Goal: Communication & Community: Answer question/provide support

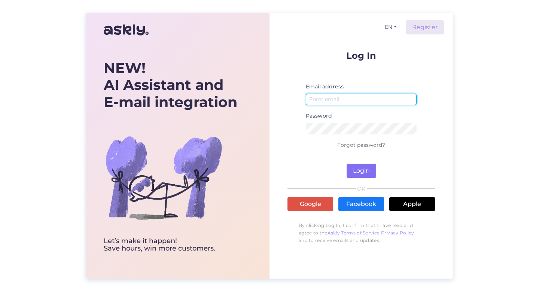
type input "Hannes.Unt@horticom.ee"
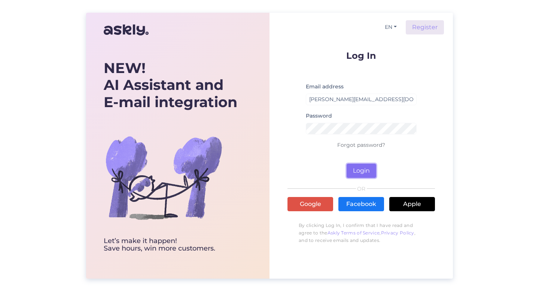
click at [365, 169] on button "Login" at bounding box center [361, 171] width 30 height 14
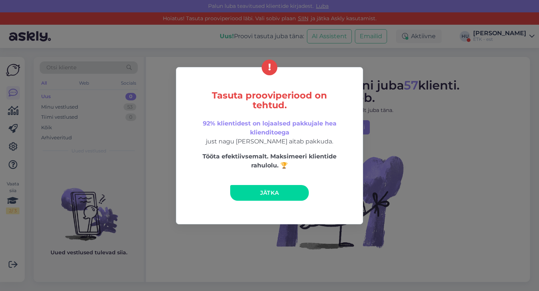
click at [290, 193] on link "Jätka" at bounding box center [269, 193] width 79 height 16
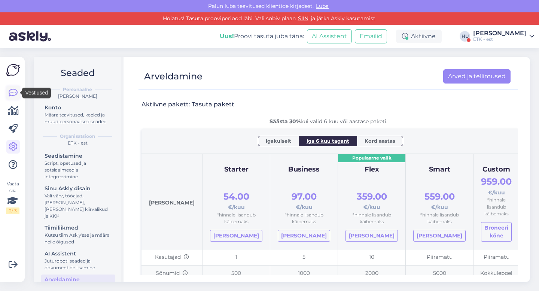
click at [12, 95] on icon at bounding box center [13, 92] width 9 height 9
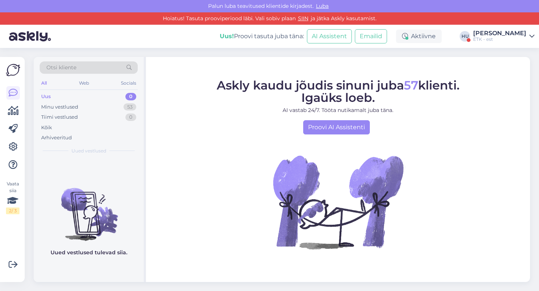
click at [506, 39] on div "ETK - est" at bounding box center [499, 39] width 53 height 6
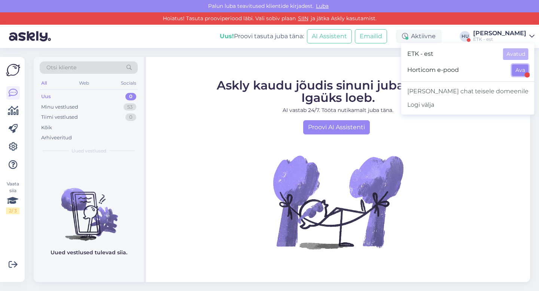
click at [516, 71] on button "Ava" at bounding box center [520, 70] width 16 height 12
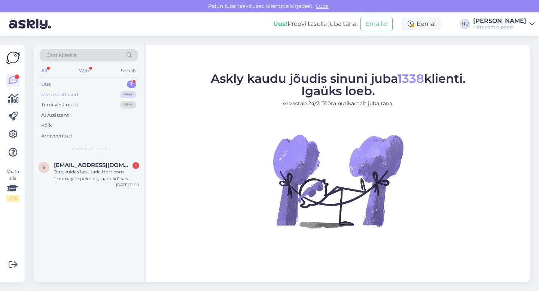
click at [62, 96] on div "Minu vestlused" at bounding box center [59, 94] width 37 height 7
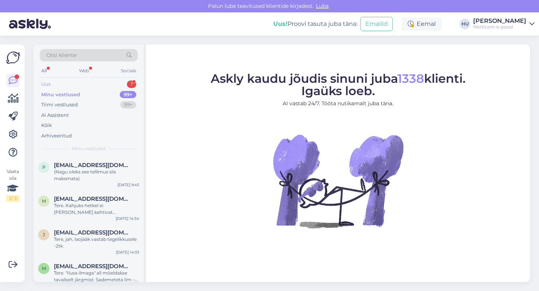
click at [52, 82] on div "Uus 1" at bounding box center [89, 84] width 98 height 10
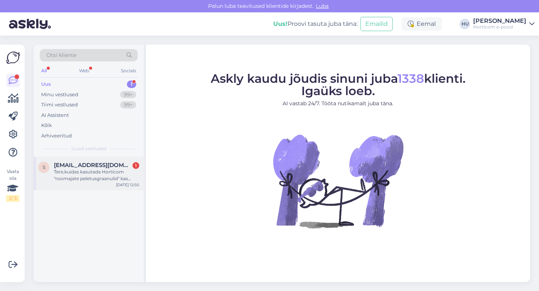
click at [85, 170] on div "Tere,kuidas kasutada Horticom "roomajate peletusgraanulid" kas viskan lahtiselt…" at bounding box center [96, 174] width 85 height 13
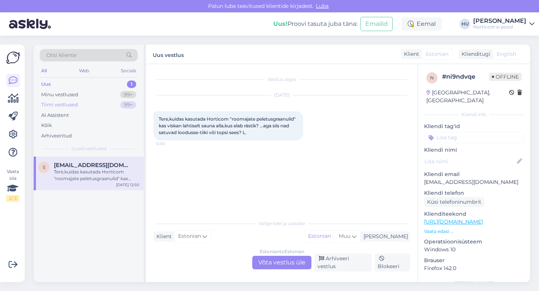
click at [65, 105] on div "Tiimi vestlused" at bounding box center [59, 104] width 37 height 7
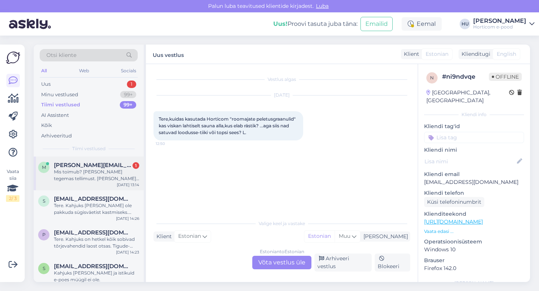
click at [92, 171] on div "Mis toimub? [PERSON_NAME] tegemas tellimust. [PERSON_NAME] pealt teatas erroris…" at bounding box center [96, 174] width 85 height 13
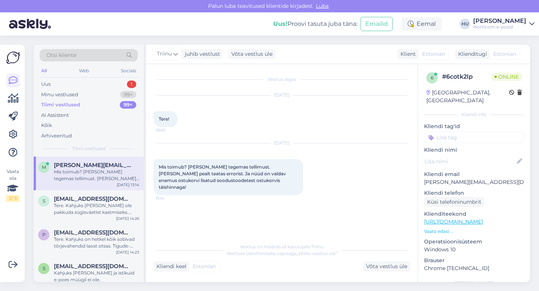
click at [248, 269] on div "Kliendi keel Estonian Võta vestlus üle" at bounding box center [281, 266] width 257 height 10
click at [382, 267] on div "Võta vestlus üle" at bounding box center [386, 266] width 47 height 10
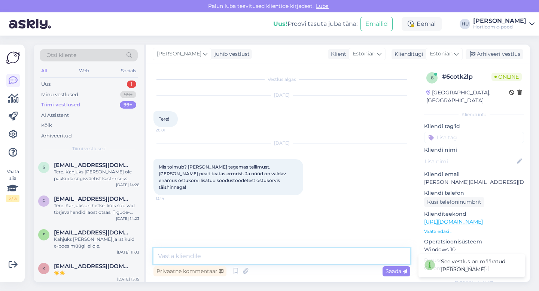
click at [304, 255] on textarea at bounding box center [281, 256] width 257 height 16
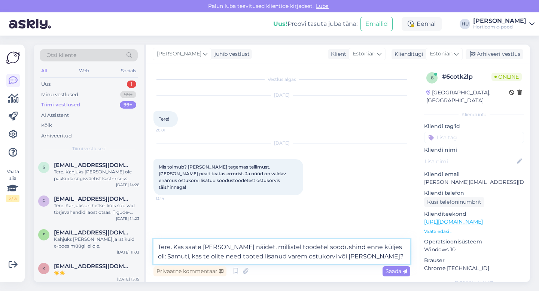
click at [358, 248] on textarea "Tere. Kas saate tuua paar näidet, millistel toodetel soodushind enne küljes oli…" at bounding box center [281, 251] width 257 height 25
click at [393, 250] on textarea "Tere. Kas saate tuua paar näidet, millistel toodetel soodushind ennem küljes ol…" at bounding box center [281, 251] width 257 height 25
click at [378, 254] on textarea "Tere. Kas saate [PERSON_NAME] näidet, millistel toodetel soodushind ennem külje…" at bounding box center [281, 251] width 257 height 25
type textarea "Tere. Kas saate [PERSON_NAME] näidet, millistel toodetel soodushind ennem külje…"
click at [394, 270] on span "Saada" at bounding box center [396, 271] width 22 height 7
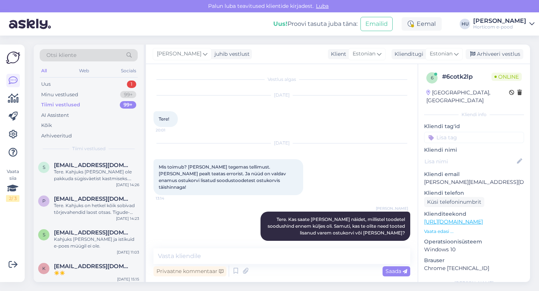
scroll to position [1, 0]
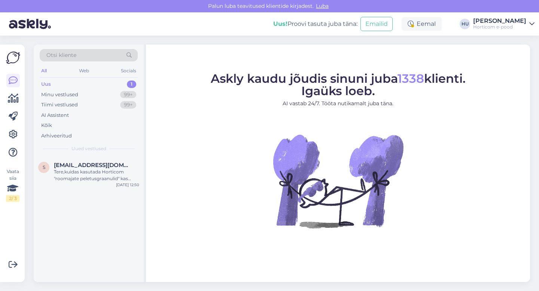
click at [47, 82] on div "Uus" at bounding box center [46, 83] width 10 height 7
click at [91, 167] on span "[EMAIL_ADDRESS][DOMAIN_NAME]" at bounding box center [93, 165] width 78 height 7
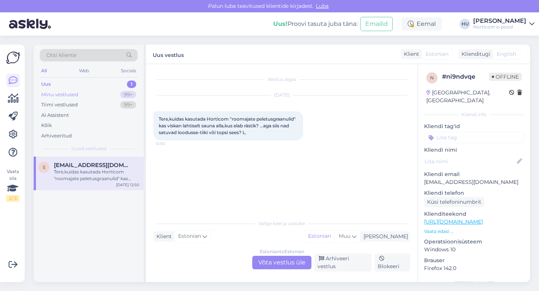
click at [52, 92] on div "Minu vestlused" at bounding box center [59, 94] width 37 height 7
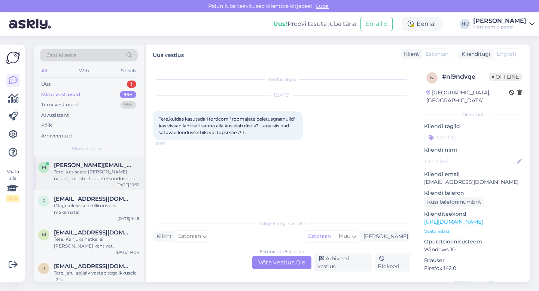
click at [85, 162] on span "[PERSON_NAME][EMAIL_ADDRESS][DOMAIN_NAME]" at bounding box center [93, 165] width 78 height 7
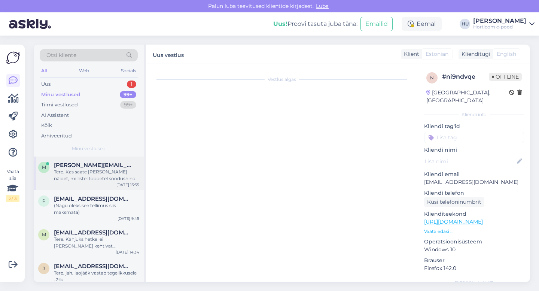
scroll to position [1, 0]
